Goal: Task Accomplishment & Management: Manage account settings

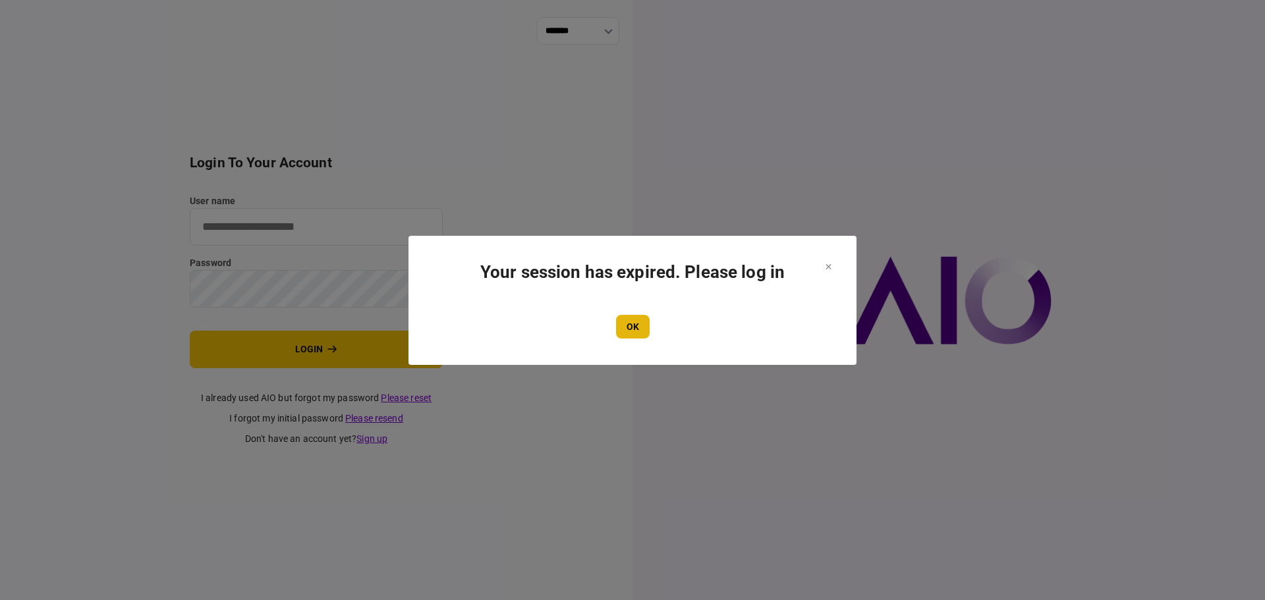
click at [627, 338] on button "OK" at bounding box center [633, 327] width 34 height 24
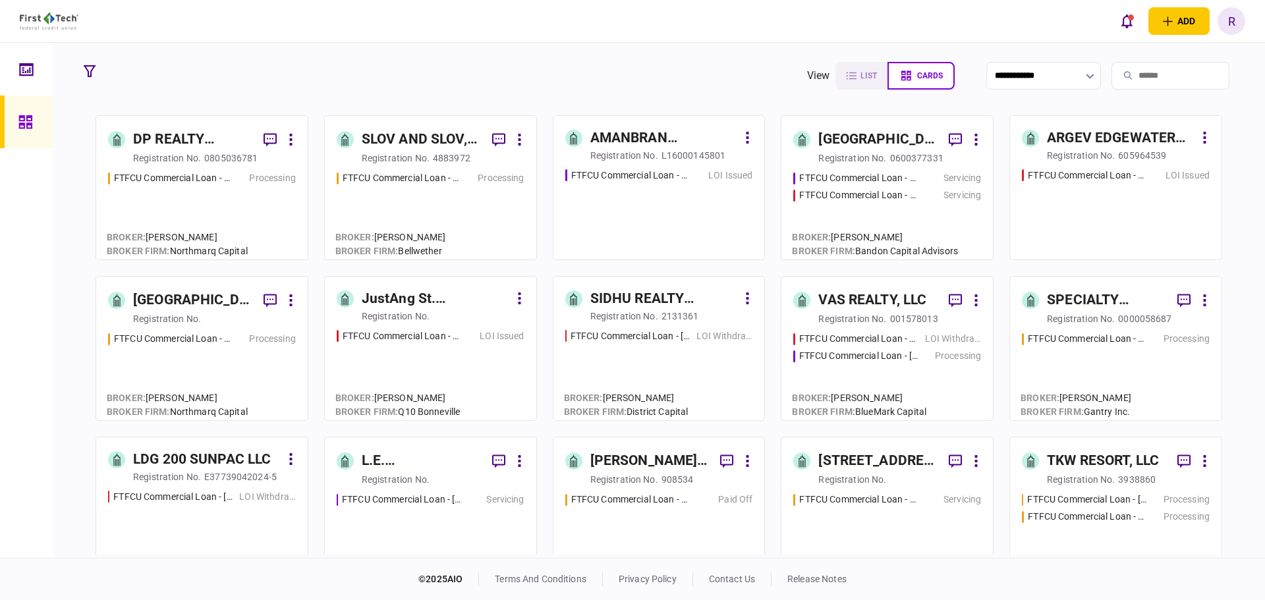
click at [442, 152] on div "4883972" at bounding box center [452, 157] width 38 height 13
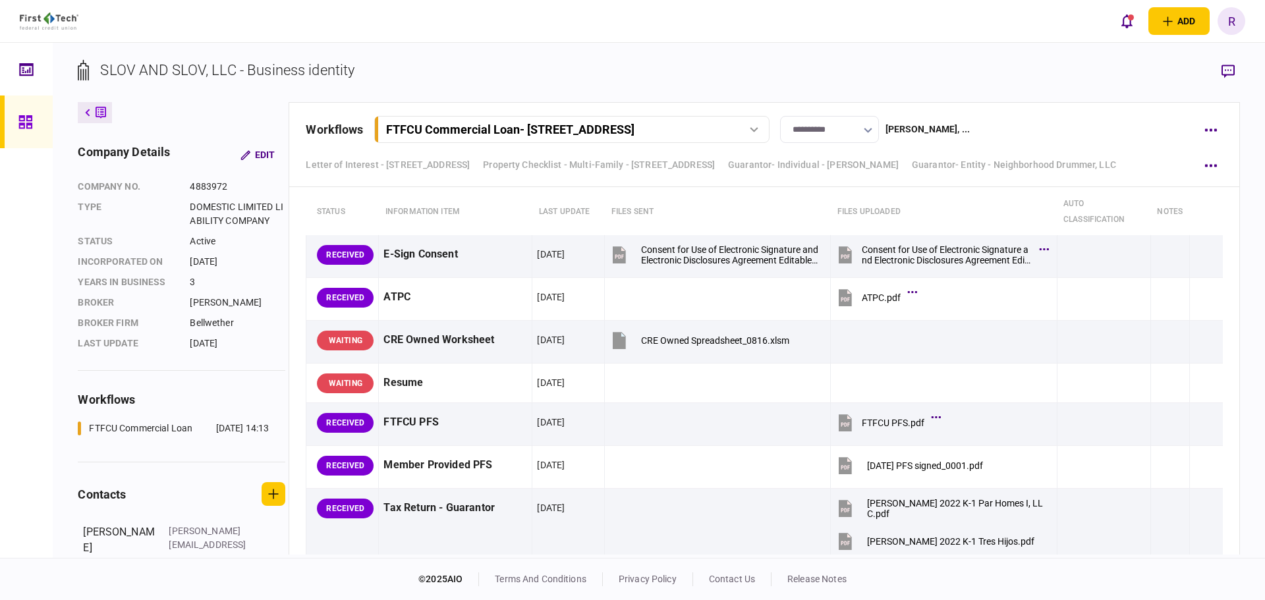
scroll to position [2832, 0]
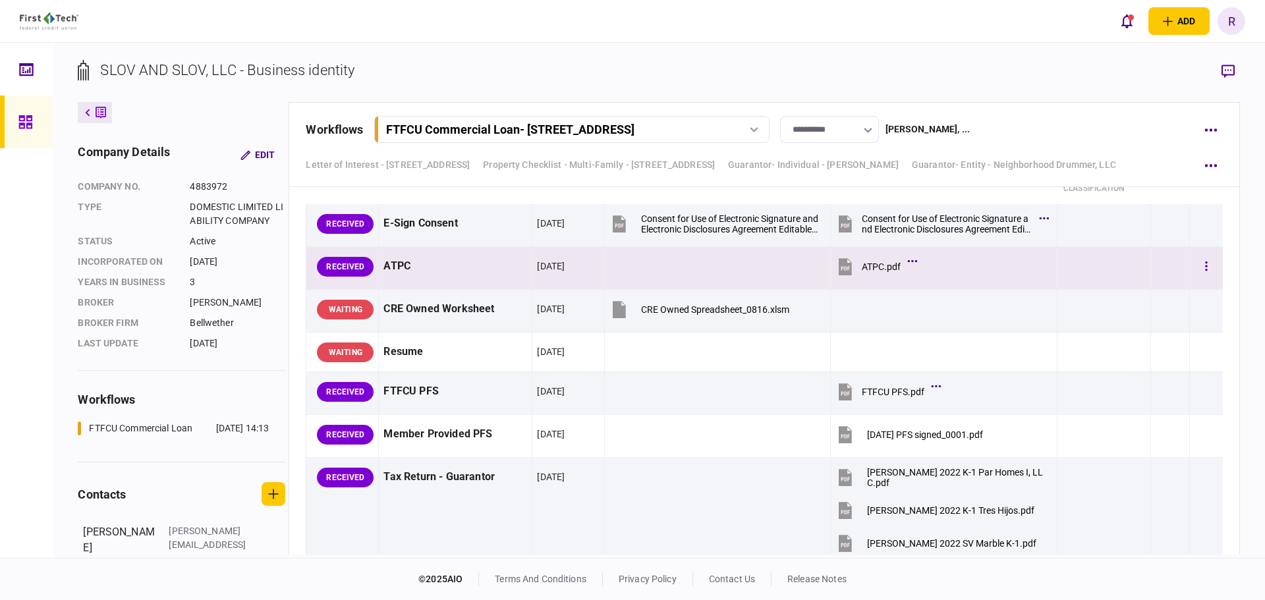
click at [875, 263] on div "ATPC.pdf" at bounding box center [881, 266] width 39 height 11
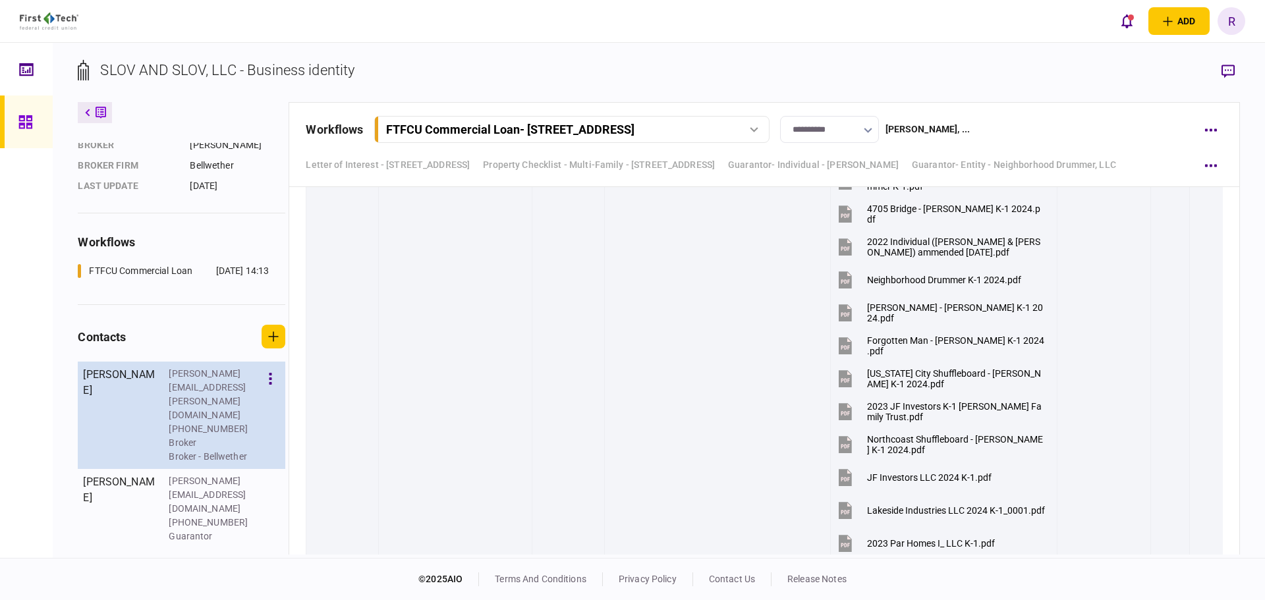
scroll to position [257, 0]
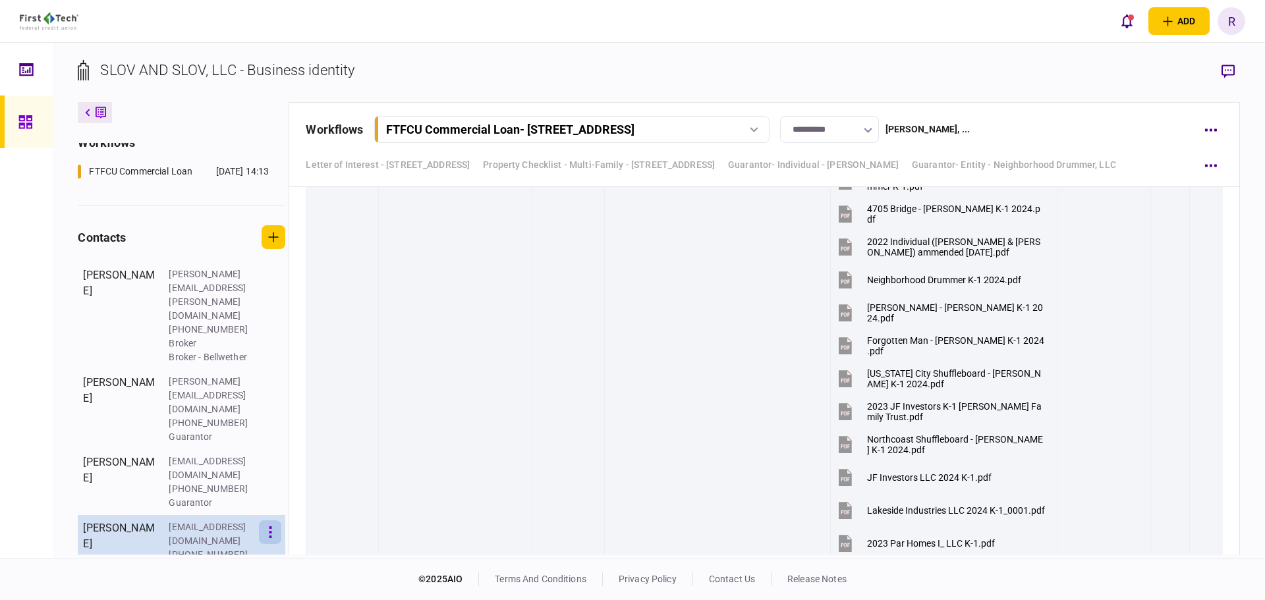
click at [266, 520] on button "button" at bounding box center [270, 532] width 22 height 24
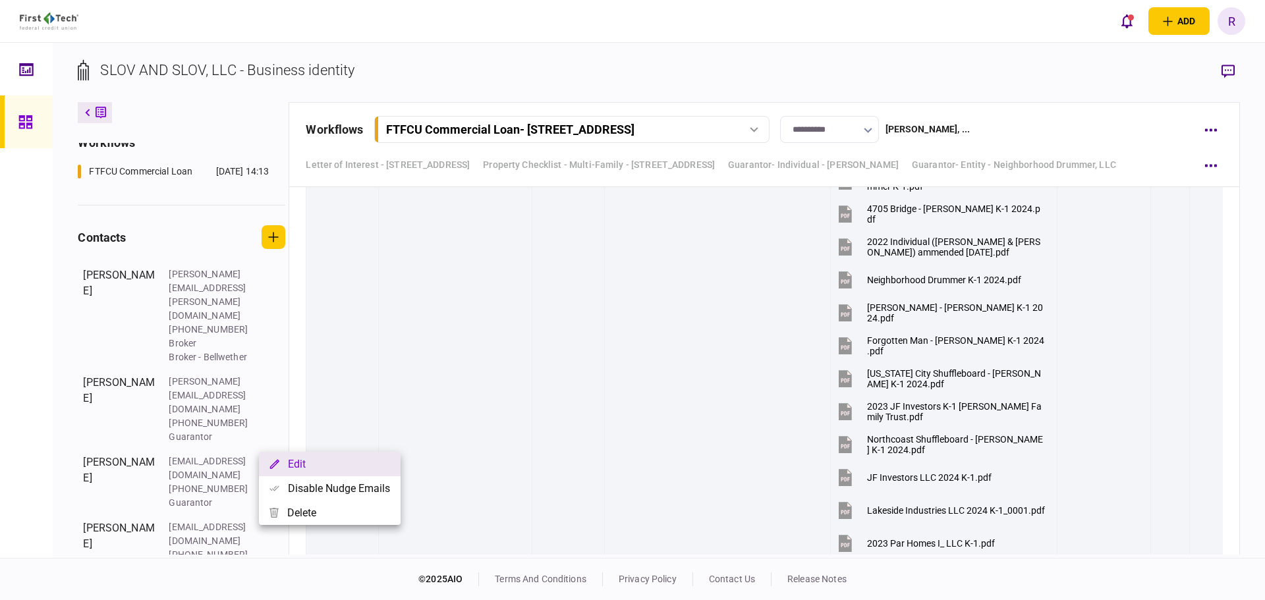
click at [287, 470] on button "Edit" at bounding box center [330, 464] width 142 height 24
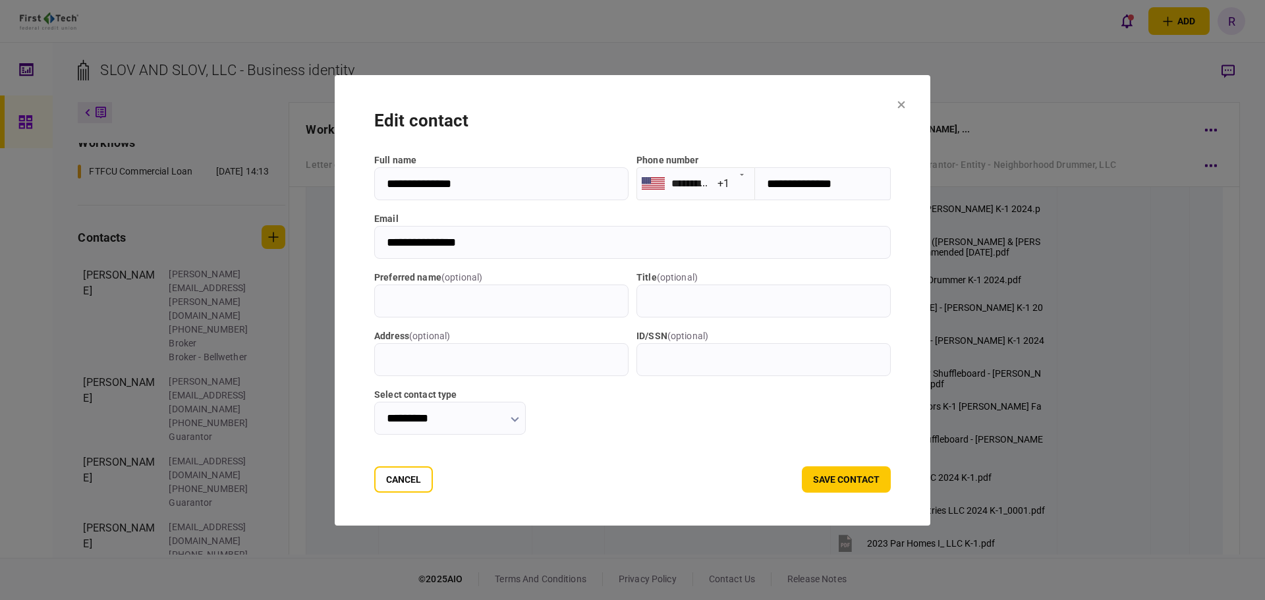
drag, startPoint x: 483, startPoint y: 238, endPoint x: 325, endPoint y: 231, distance: 158.9
click at [335, 231] on section "**********" at bounding box center [632, 300] width 595 height 451
drag, startPoint x: 841, startPoint y: 179, endPoint x: 732, endPoint y: 179, distance: 109.3
click at [732, 179] on section "**********" at bounding box center [763, 183] width 254 height 33
click at [402, 482] on button "Cancel" at bounding box center [403, 479] width 59 height 26
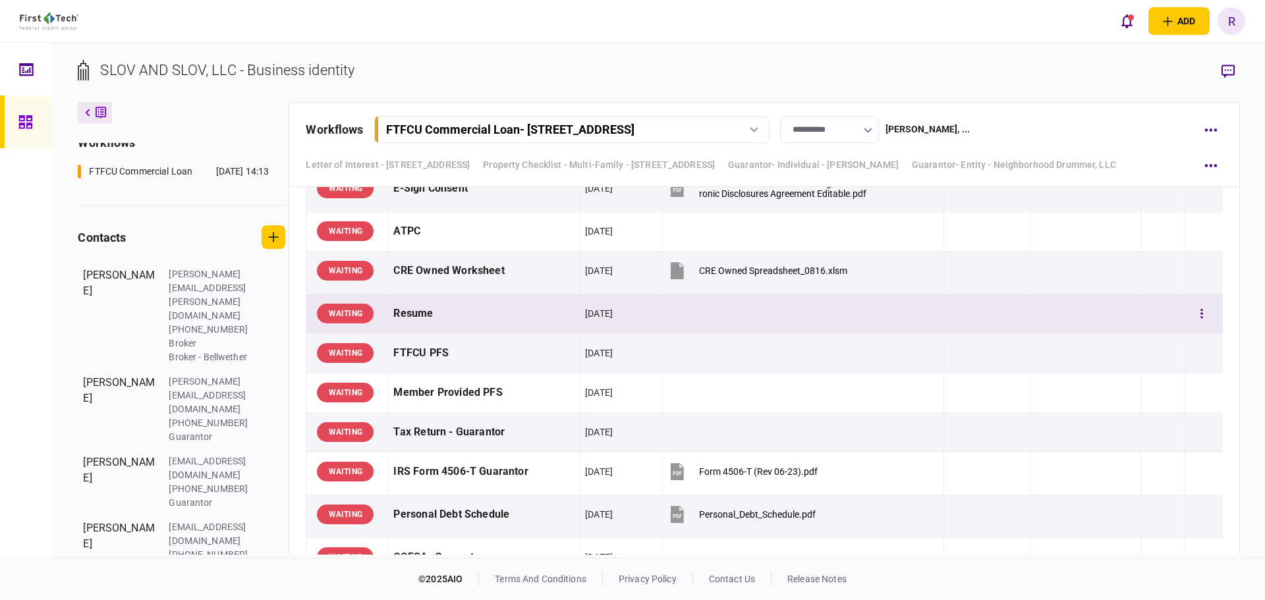
scroll to position [4763, 0]
